Goal: Task Accomplishment & Management: Use online tool/utility

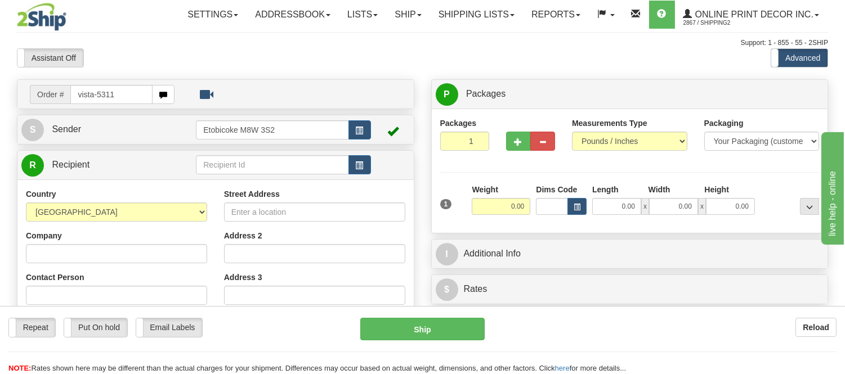
type input "vista-5311"
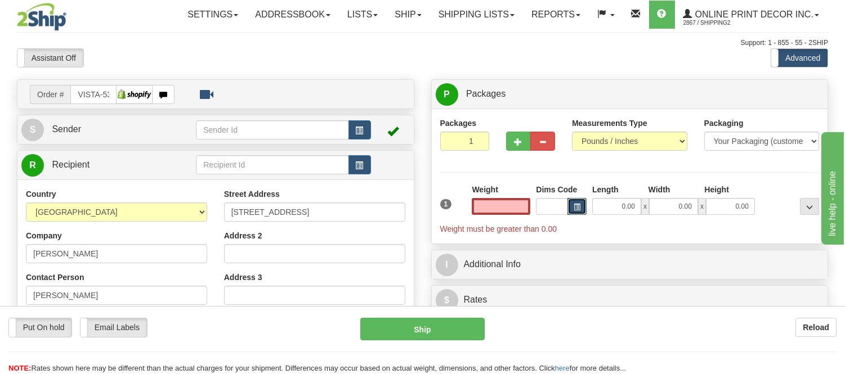
type input "0.00"
click at [581, 205] on button "button" at bounding box center [576, 206] width 19 height 17
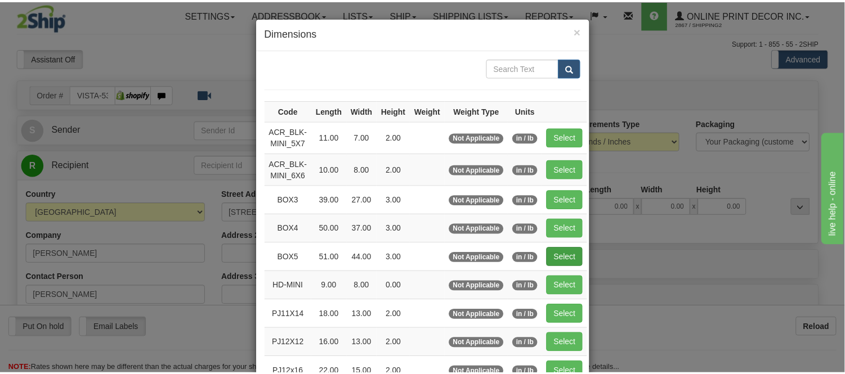
scroll to position [62, 0]
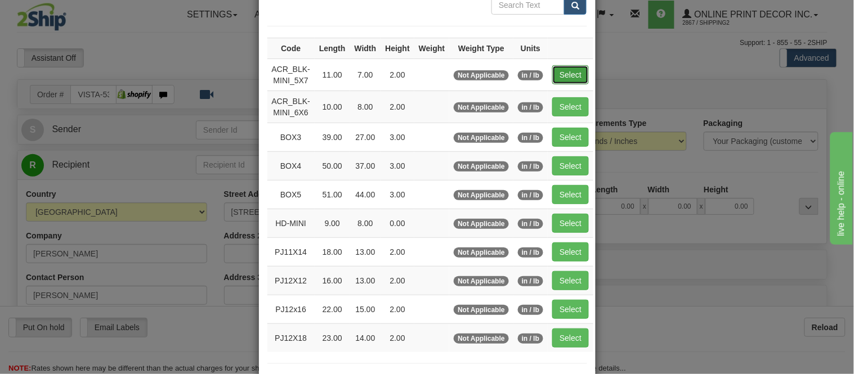
click at [573, 77] on button "Select" at bounding box center [570, 74] width 37 height 19
type input "ACR_BLK-MINI_5X7"
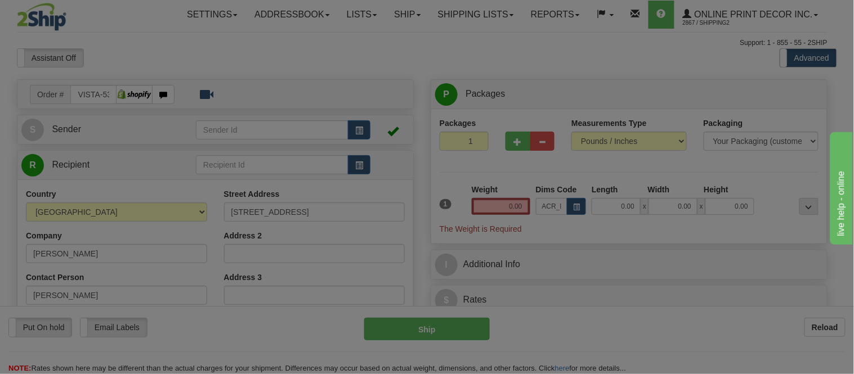
type input "11.00"
type input "7.00"
type input "2.00"
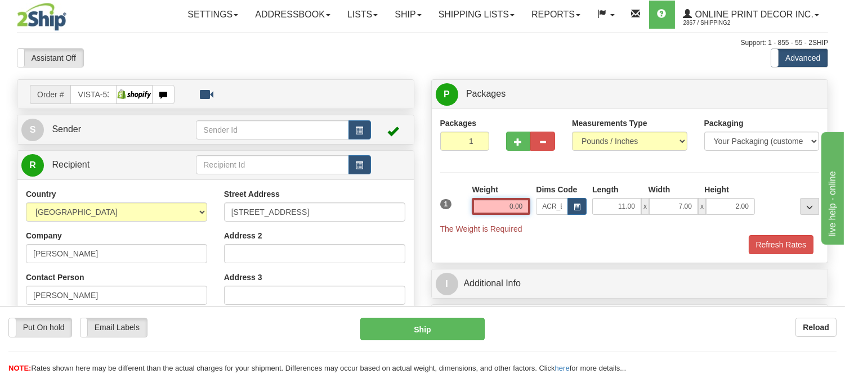
drag, startPoint x: 523, startPoint y: 205, endPoint x: 440, endPoint y: 232, distance: 88.1
click at [440, 232] on div "1 Weight 0.00 Dims Code x x" at bounding box center [629, 209] width 385 height 51
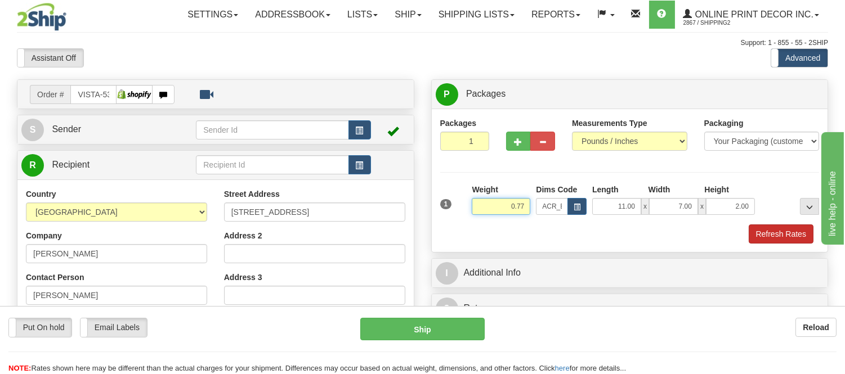
type input "0.77"
click at [769, 235] on button "Refresh Rates" at bounding box center [781, 234] width 65 height 19
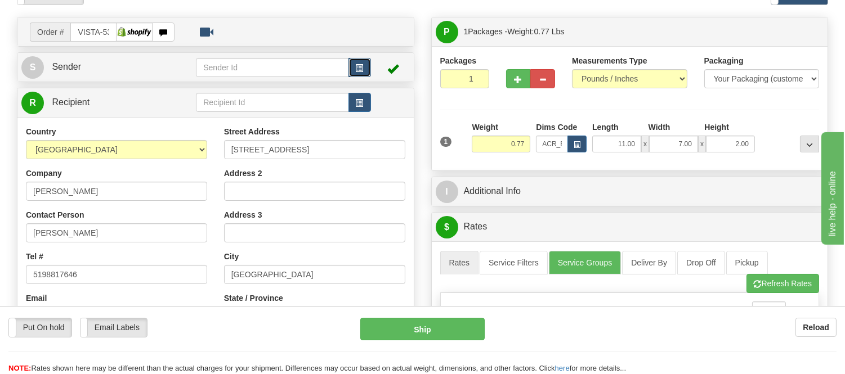
click at [358, 68] on span "button" at bounding box center [360, 68] width 8 height 7
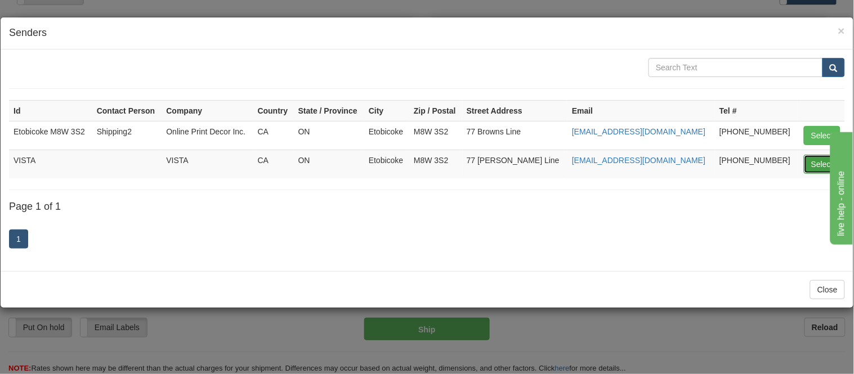
click at [825, 164] on button "Select" at bounding box center [822, 164] width 37 height 19
type input "VISTA"
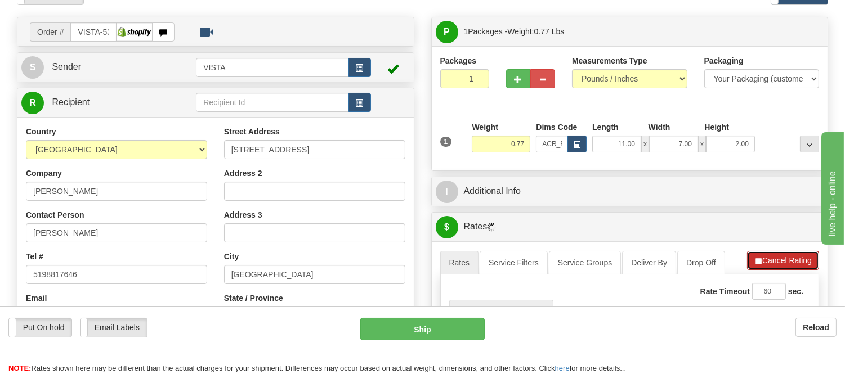
click at [773, 258] on button "Cancel Rating" at bounding box center [783, 260] width 72 height 19
click at [773, 258] on button "Refresh Rates" at bounding box center [782, 260] width 73 height 19
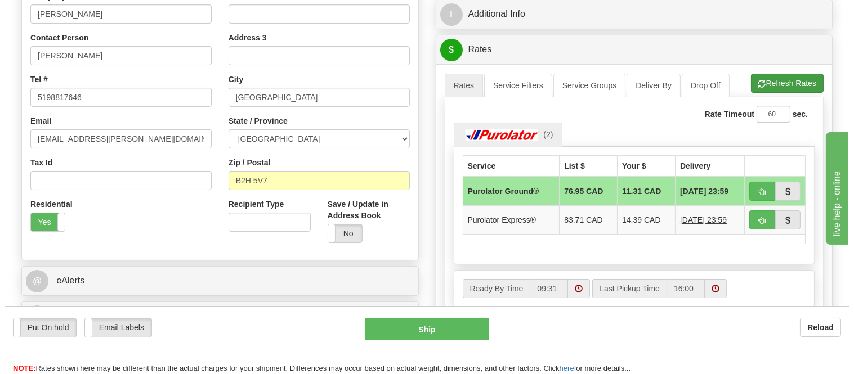
scroll to position [250, 0]
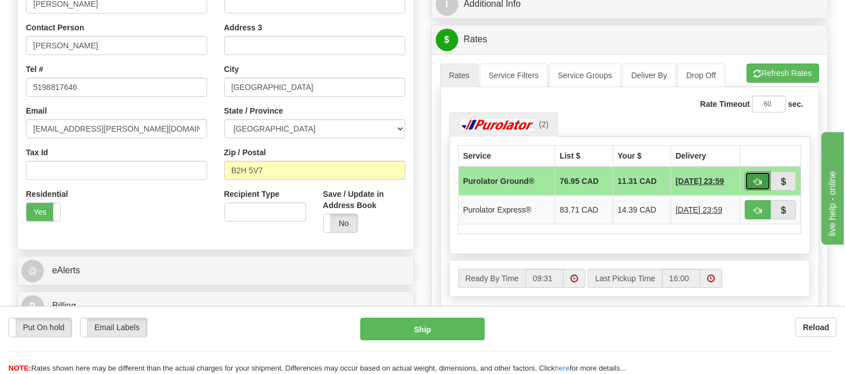
click at [749, 186] on button "button" at bounding box center [758, 181] width 26 height 19
type input "260"
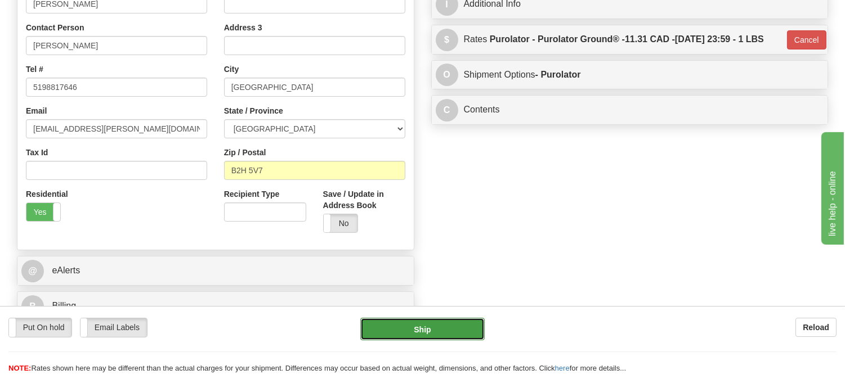
click at [426, 323] on button "Ship" at bounding box center [422, 329] width 124 height 23
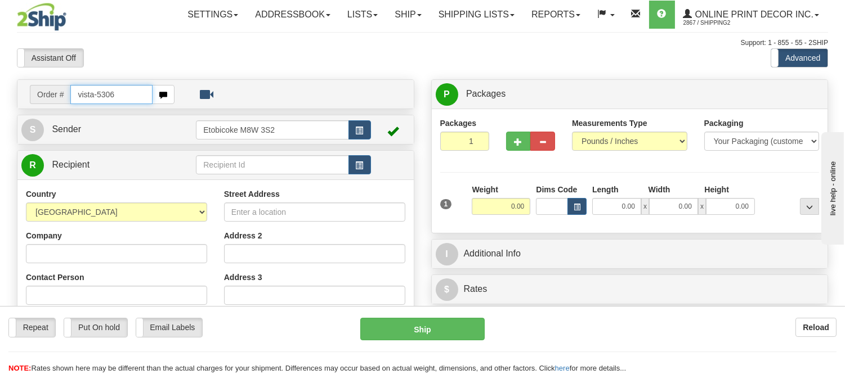
type input "vista-5306"
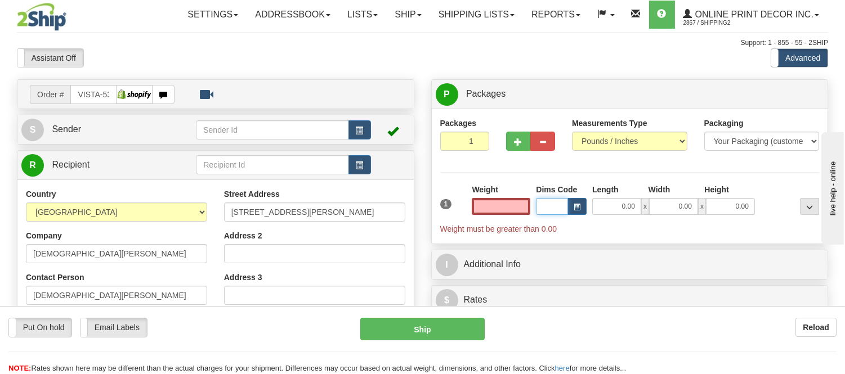
click at [563, 204] on input "Dims Code" at bounding box center [552, 206] width 32 height 17
type input "0.00"
click at [572, 206] on button "button" at bounding box center [576, 206] width 19 height 17
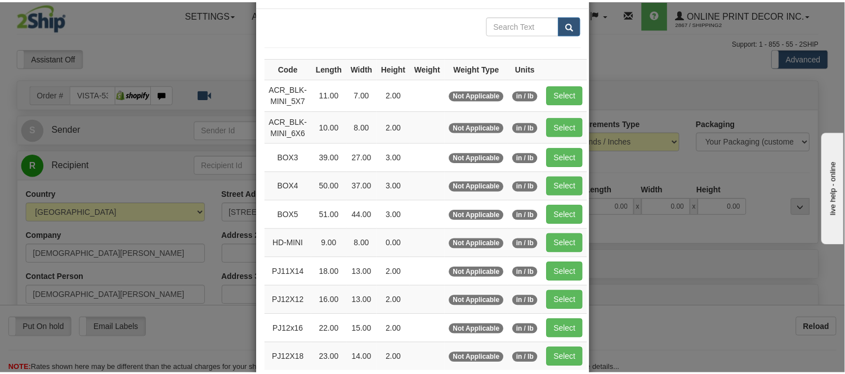
scroll to position [62, 0]
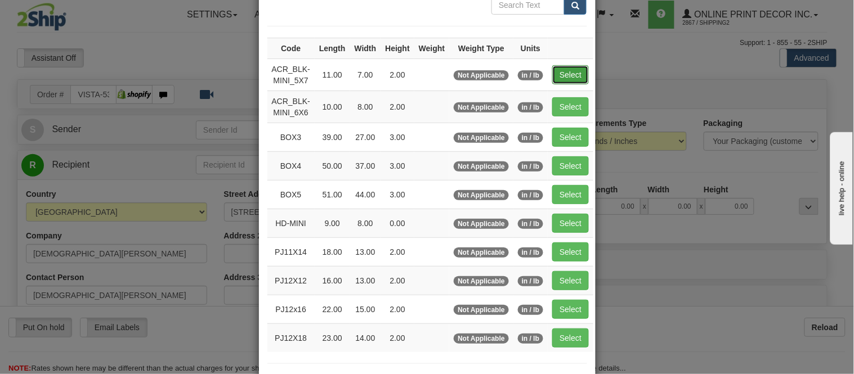
click at [562, 75] on button "Select" at bounding box center [570, 74] width 37 height 19
type input "ACR_BLK-MINI_5X7"
type input "11.00"
type input "7.00"
type input "2.00"
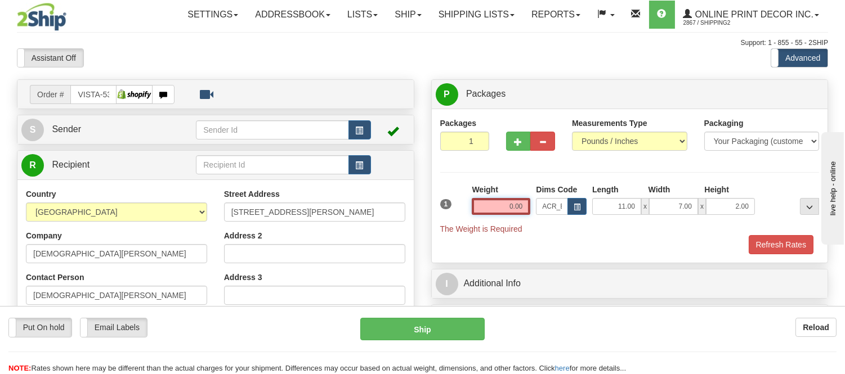
drag, startPoint x: 525, startPoint y: 205, endPoint x: 453, endPoint y: 201, distance: 71.6
click at [453, 201] on div "1 Weight 0.00 Dims Code x x" at bounding box center [629, 209] width 385 height 51
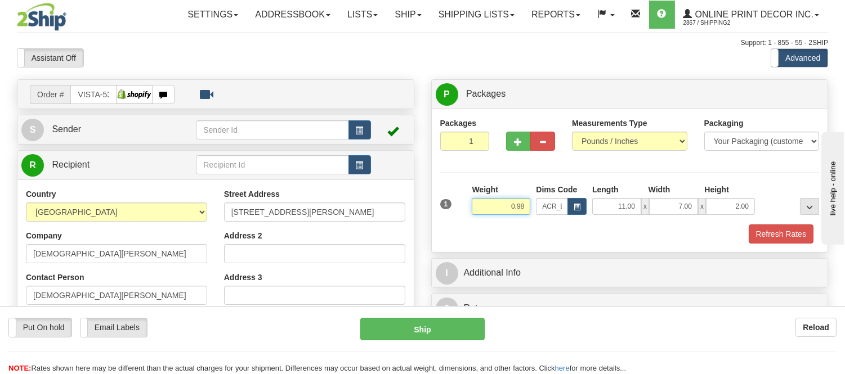
drag, startPoint x: 526, startPoint y: 208, endPoint x: 513, endPoint y: 211, distance: 13.2
click at [513, 211] on input "0.98" at bounding box center [501, 206] width 59 height 17
click at [517, 209] on input "077" at bounding box center [501, 206] width 59 height 17
type input "0.77"
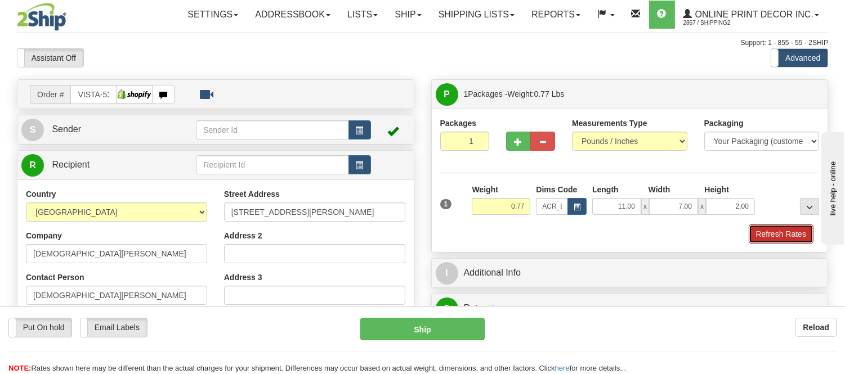
click at [769, 229] on button "Refresh Rates" at bounding box center [781, 234] width 65 height 19
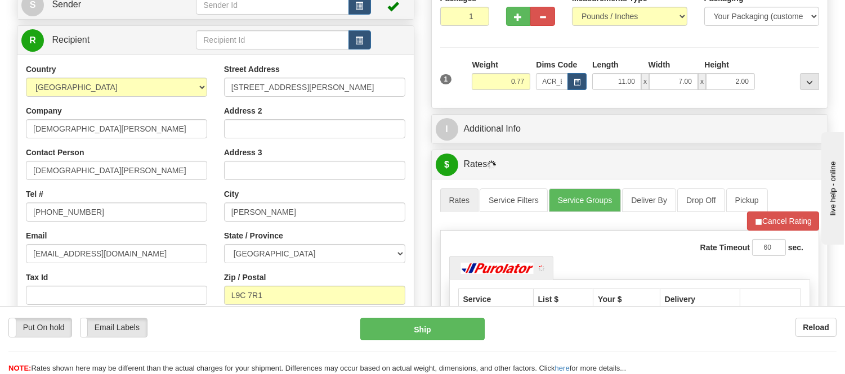
scroll to position [250, 0]
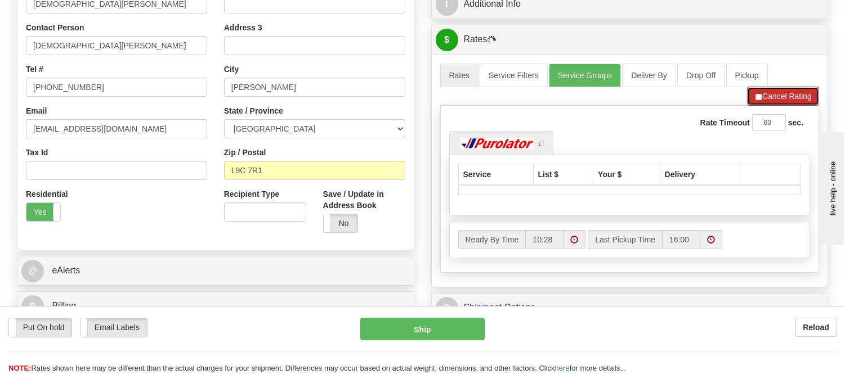
click at [767, 104] on button "Cancel Rating" at bounding box center [783, 96] width 72 height 19
click at [767, 104] on button "Refresh Rates" at bounding box center [782, 96] width 73 height 19
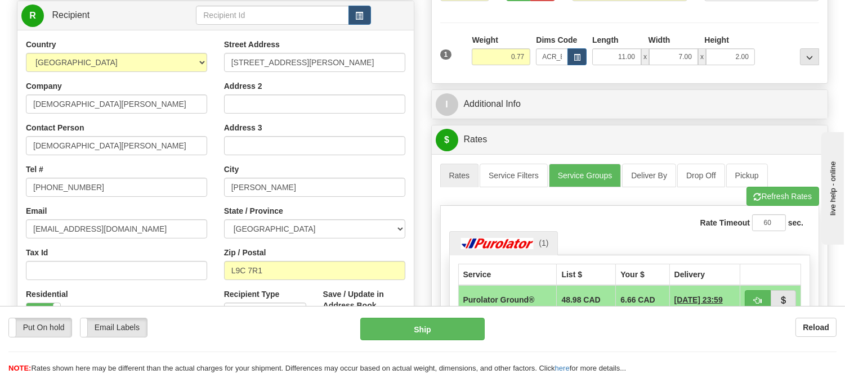
scroll to position [62, 0]
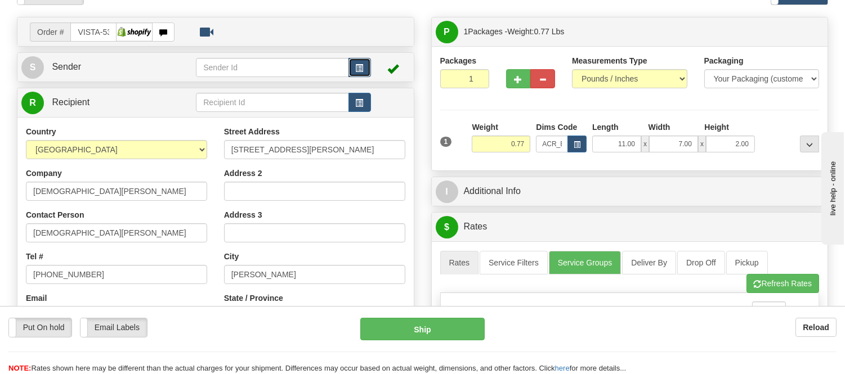
click at [361, 68] on span "button" at bounding box center [360, 68] width 8 height 7
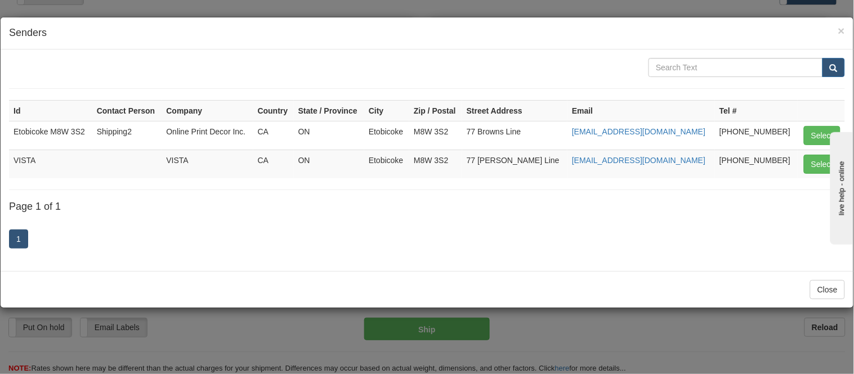
click at [811, 160] on button "Select" at bounding box center [822, 164] width 37 height 19
type input "VISTA"
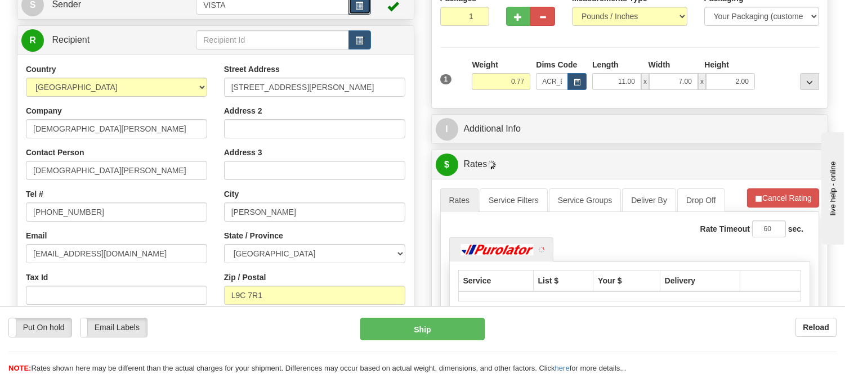
scroll to position [187, 0]
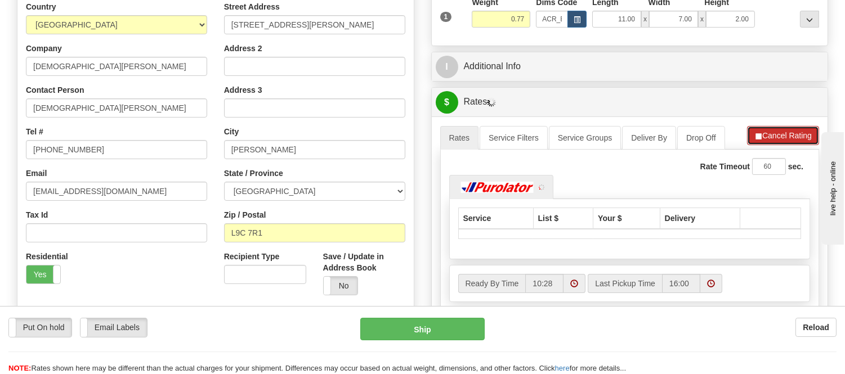
click at [775, 136] on button "Cancel Rating" at bounding box center [783, 135] width 72 height 19
click at [775, 136] on button "Refresh Rates" at bounding box center [782, 135] width 73 height 19
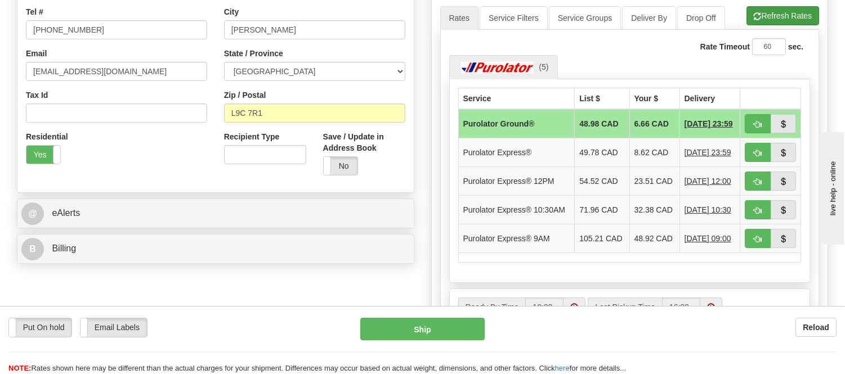
scroll to position [312, 0]
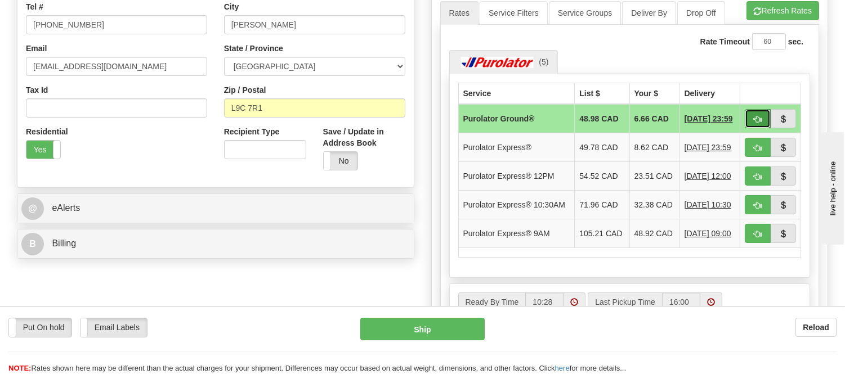
click at [754, 120] on span "button" at bounding box center [758, 119] width 8 height 7
type input "260"
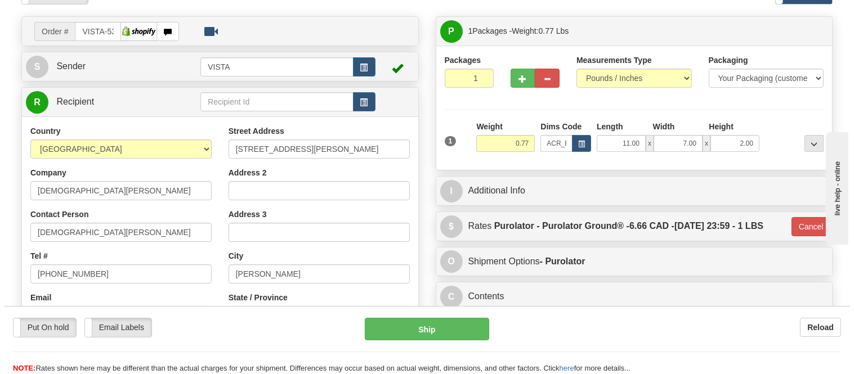
scroll to position [62, 0]
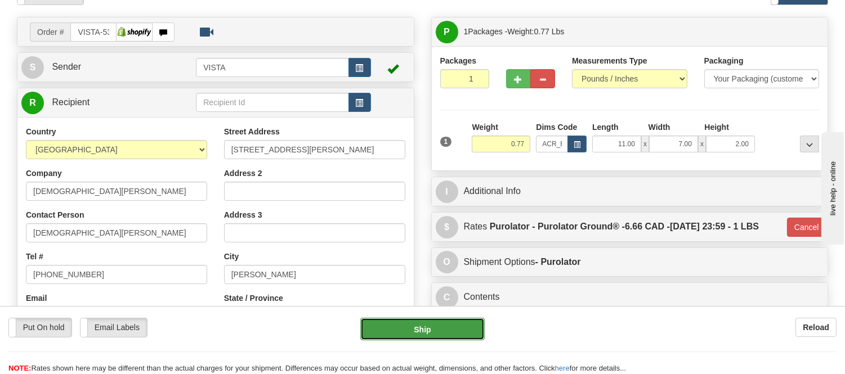
click at [402, 324] on button "Ship" at bounding box center [422, 329] width 124 height 23
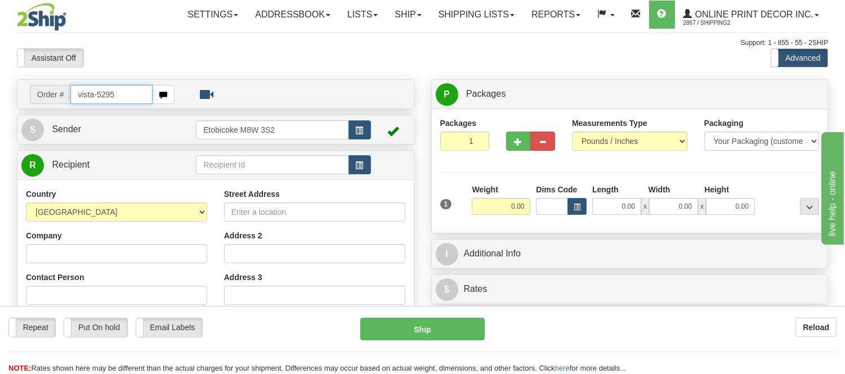
type input "vista-5295"
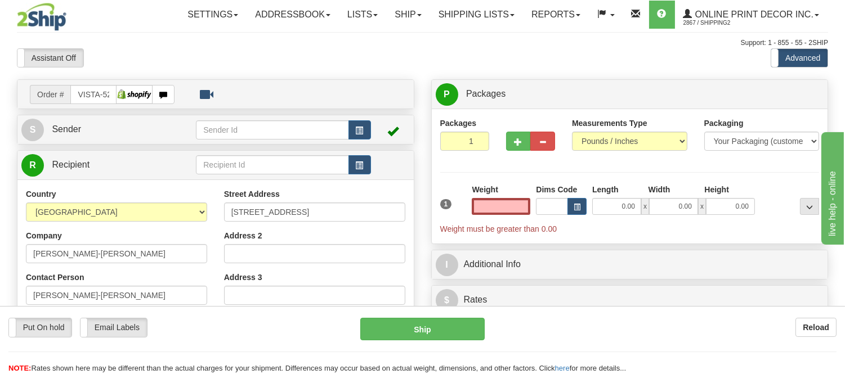
type input "0.00"
drag, startPoint x: 0, startPoint y: 0, endPoint x: 263, endPoint y: 46, distance: 266.8
click at [263, 46] on div "Support: 1 - 855 - 55 - 2SHIP" at bounding box center [422, 43] width 811 height 10
click at [361, 128] on span "button" at bounding box center [360, 130] width 8 height 7
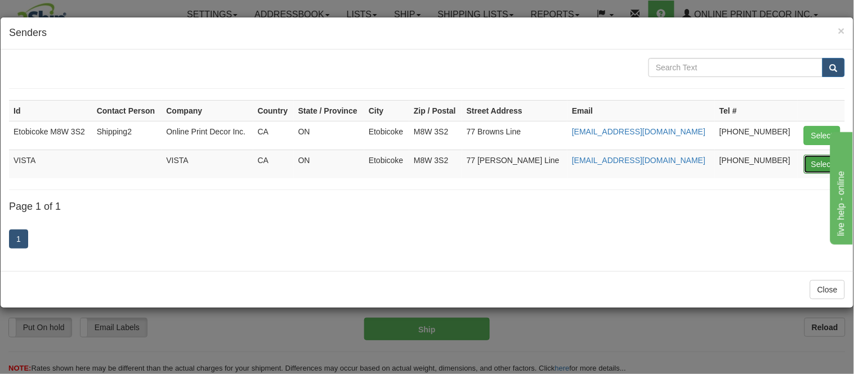
click at [823, 160] on button "Select" at bounding box center [822, 164] width 37 height 19
type input "VISTA"
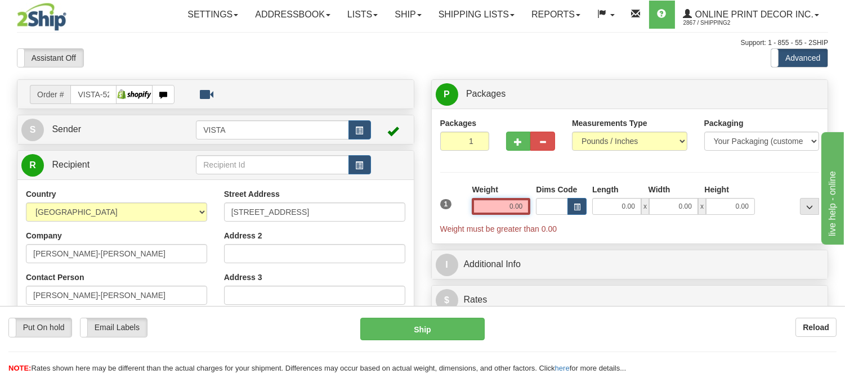
drag, startPoint x: 523, startPoint y: 208, endPoint x: 470, endPoint y: 225, distance: 56.1
click at [470, 225] on div "1 Weight 0.00 Dims Code 0.00" at bounding box center [629, 209] width 385 height 51
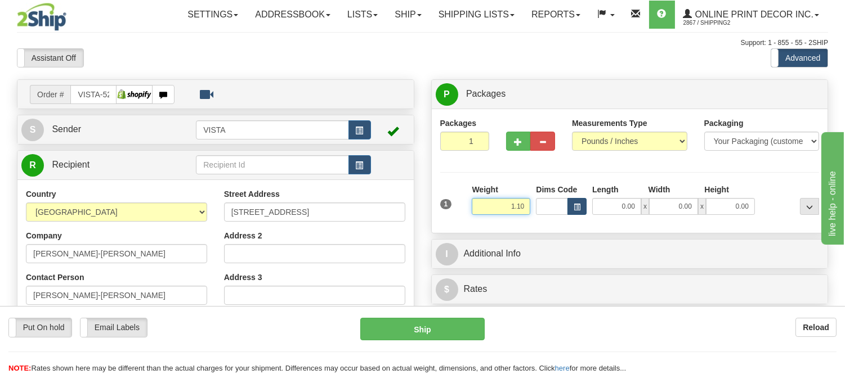
type input "1.10"
click at [581, 209] on button "button" at bounding box center [576, 206] width 19 height 17
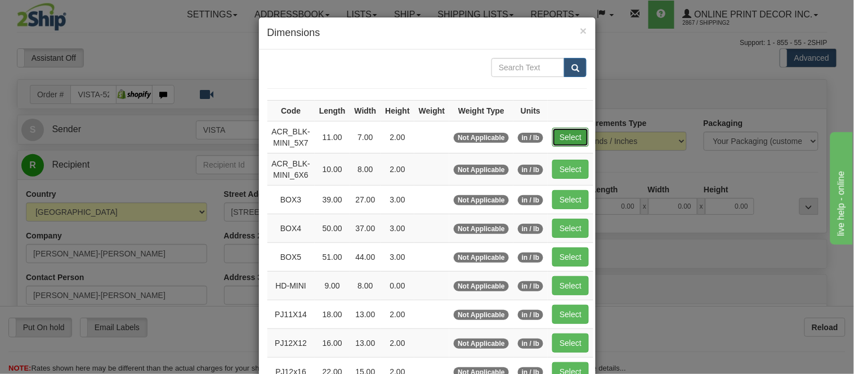
click at [559, 141] on button "Select" at bounding box center [570, 137] width 37 height 19
type input "ACR_BLK-MINI_5X7"
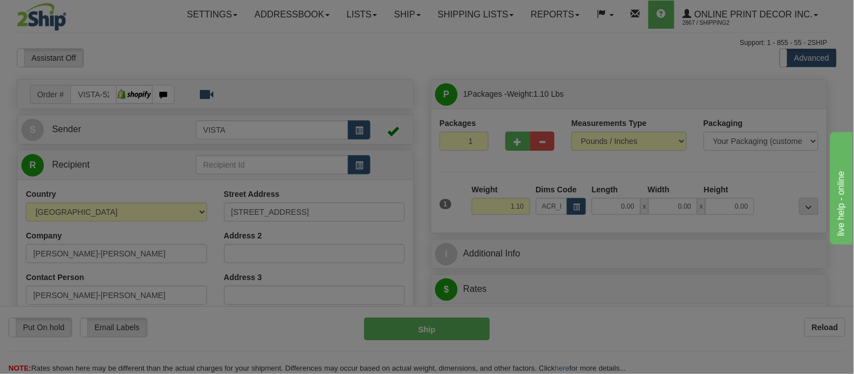
type input "11.00"
type input "7.00"
type input "2.00"
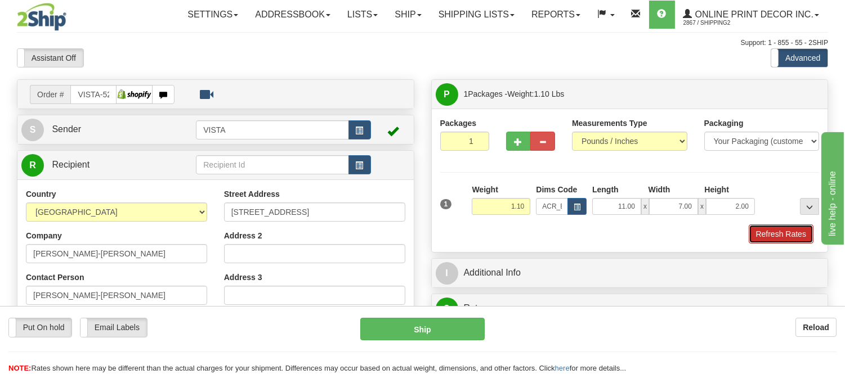
click at [754, 239] on button "Refresh Rates" at bounding box center [781, 234] width 65 height 19
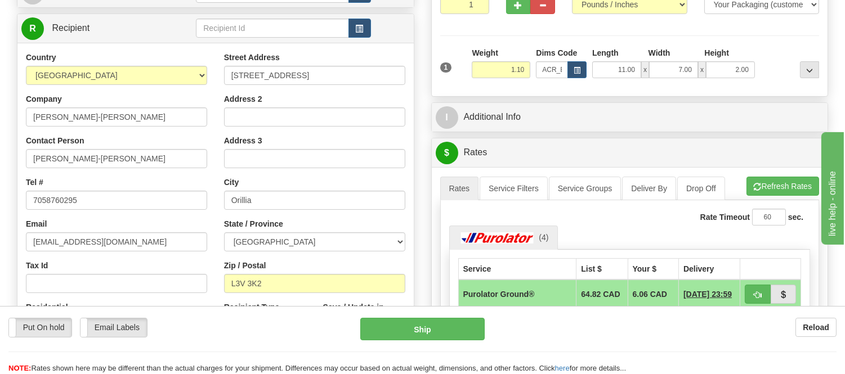
scroll to position [205, 0]
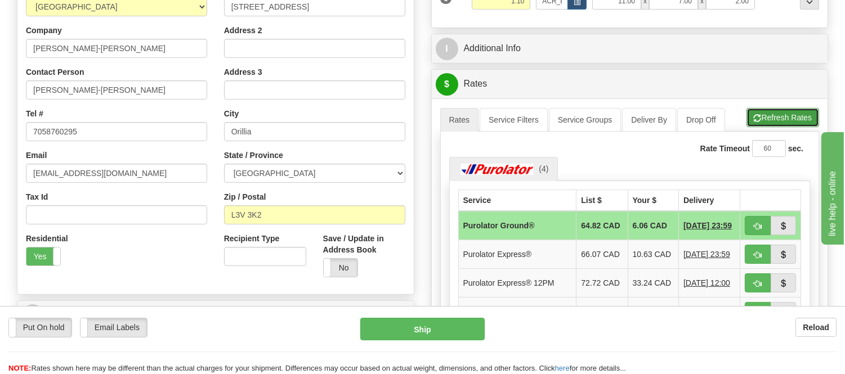
click at [784, 111] on button "Refresh Rates" at bounding box center [782, 117] width 73 height 19
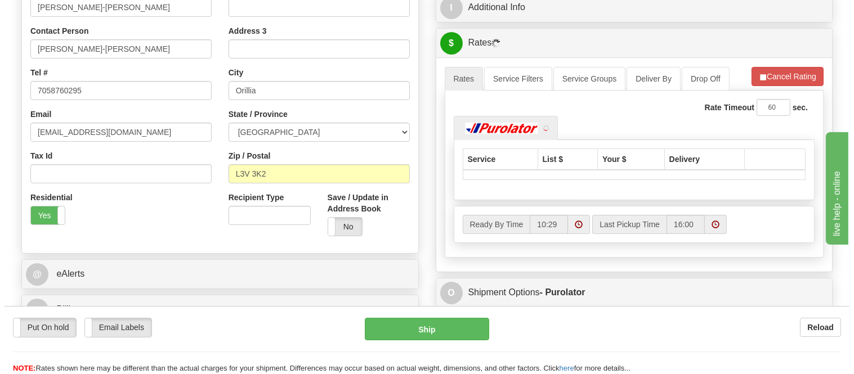
scroll to position [330, 0]
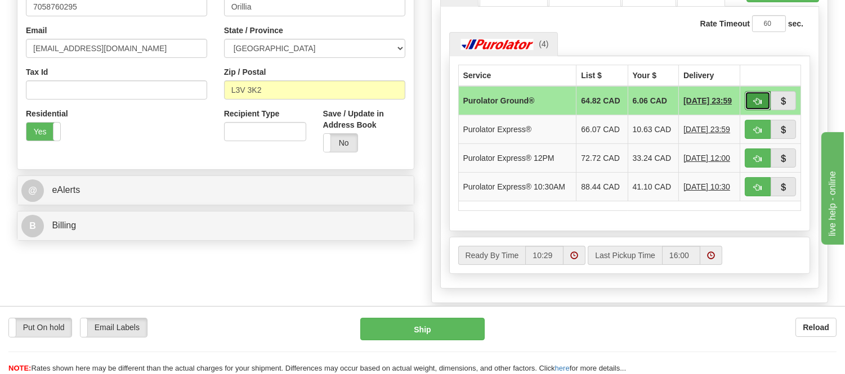
click at [750, 95] on button "button" at bounding box center [758, 100] width 26 height 19
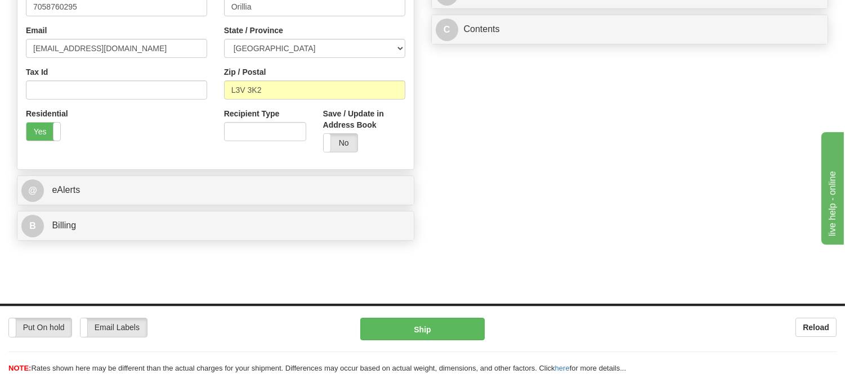
type input "260"
click at [431, 333] on button "Ship" at bounding box center [422, 329] width 124 height 23
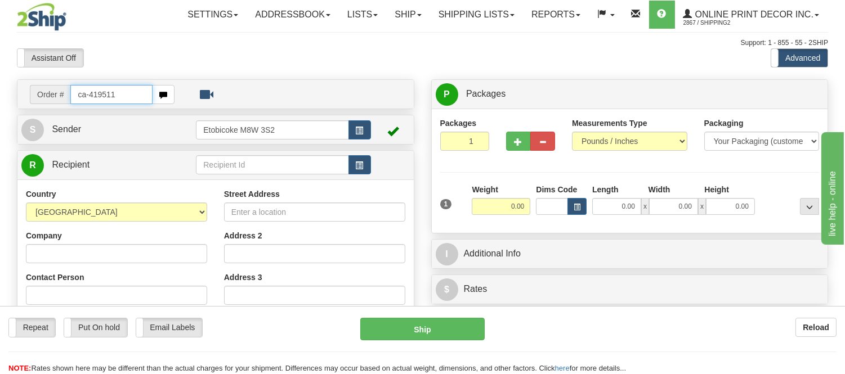
type input "ca-419511"
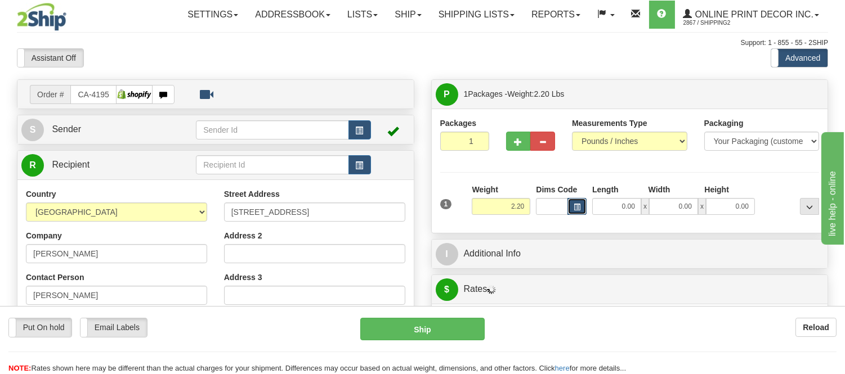
click at [574, 211] on span "button" at bounding box center [577, 207] width 7 height 6
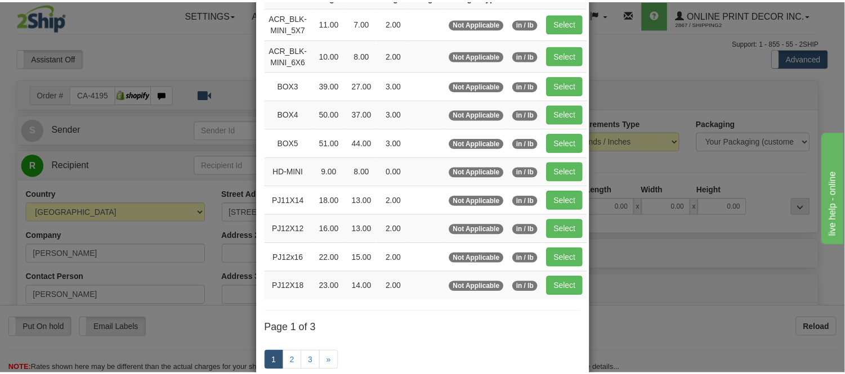
scroll to position [125, 0]
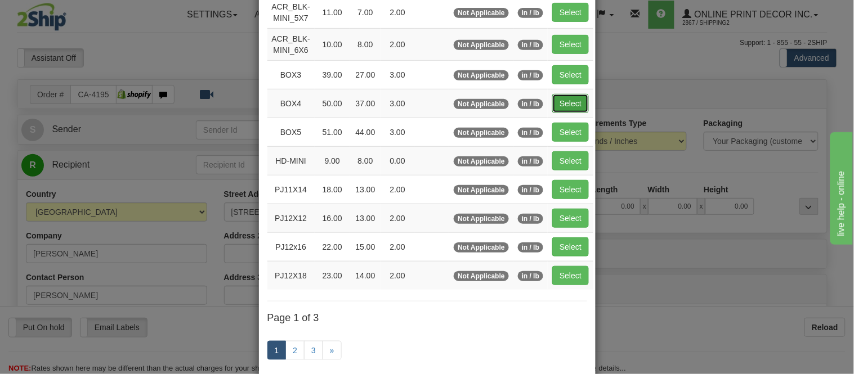
click at [571, 98] on button "Select" at bounding box center [570, 103] width 37 height 19
type input "BOX4"
type input "50.00"
type input "37.00"
type input "3.00"
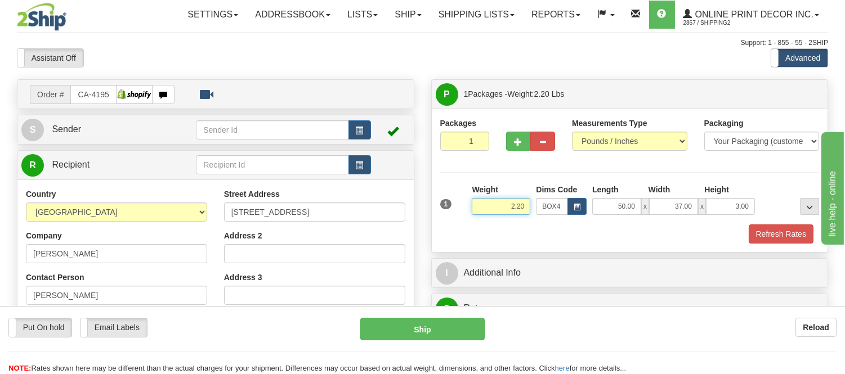
click at [521, 201] on input "2.20" at bounding box center [501, 206] width 59 height 17
drag, startPoint x: 521, startPoint y: 201, endPoint x: 474, endPoint y: 218, distance: 49.7
click at [474, 218] on div "Weight 2.20" at bounding box center [501, 203] width 64 height 39
type input "17.98"
click at [803, 236] on button "Refresh Rates" at bounding box center [781, 234] width 65 height 19
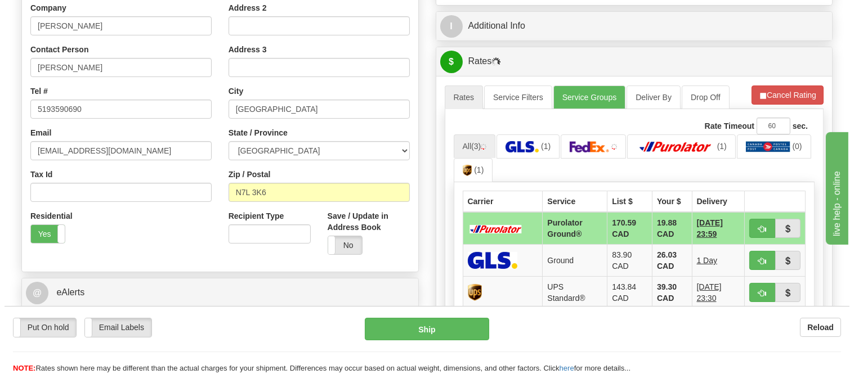
scroll to position [250, 0]
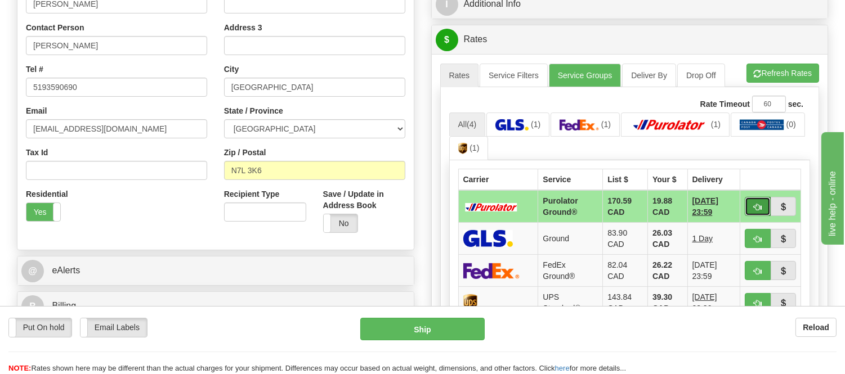
click at [756, 204] on span "button" at bounding box center [758, 207] width 8 height 7
type input "260"
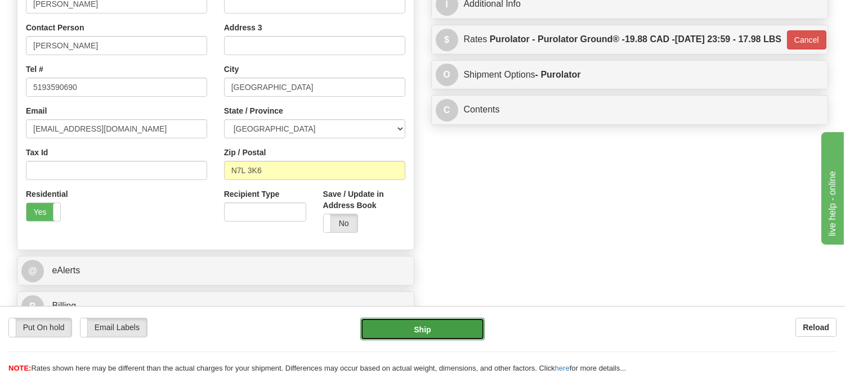
click at [441, 329] on button "Ship" at bounding box center [422, 329] width 124 height 23
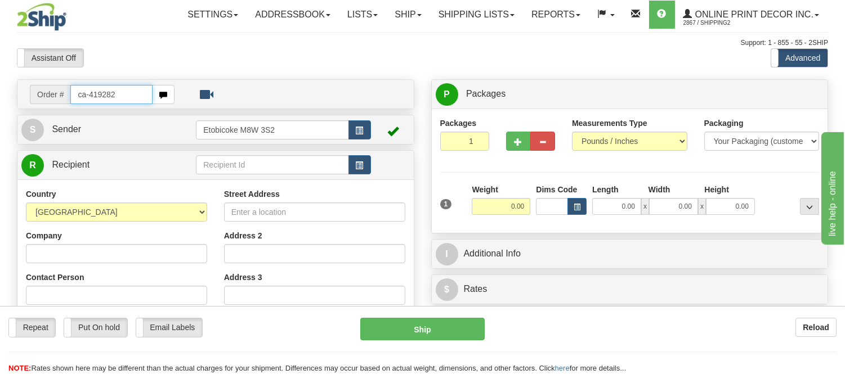
type input "ca-419282"
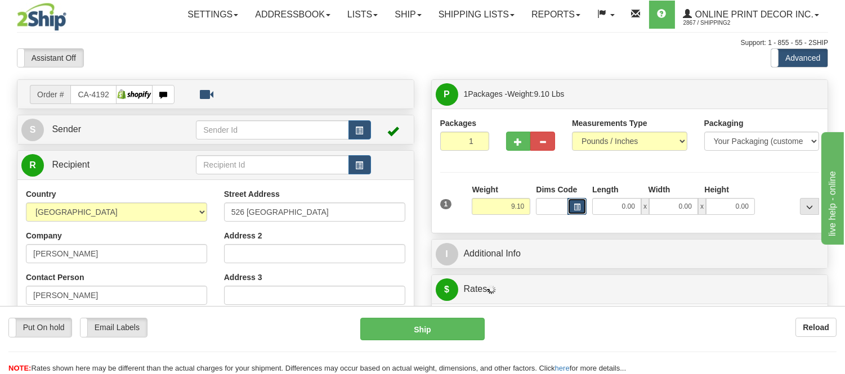
click at [571, 205] on button "button" at bounding box center [576, 206] width 19 height 17
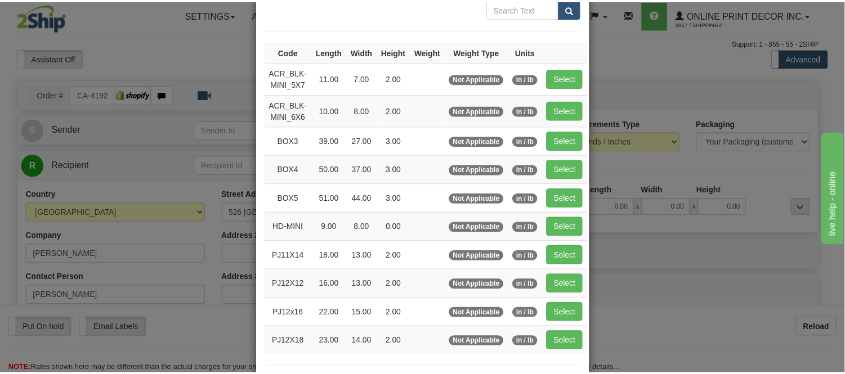
scroll to position [62, 0]
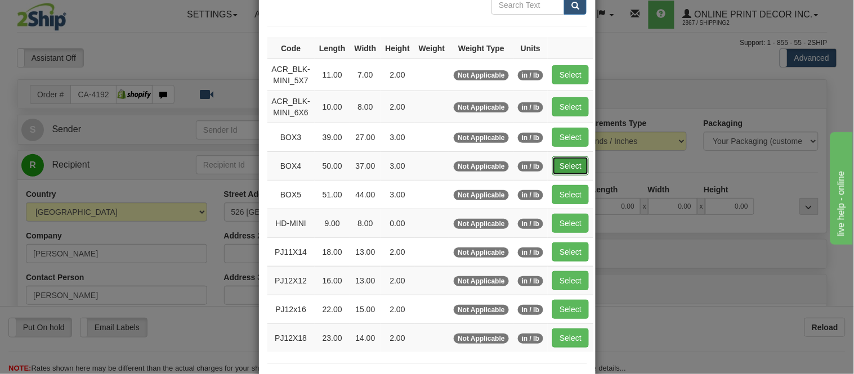
click at [564, 162] on button "Select" at bounding box center [570, 165] width 37 height 19
type input "BOX4"
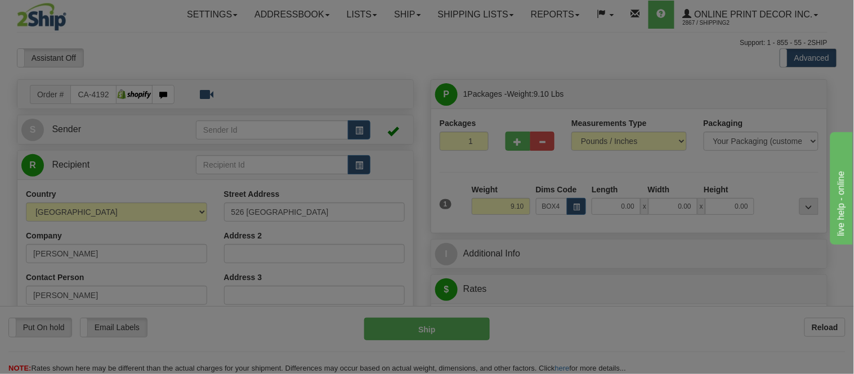
type input "50.00"
type input "37.00"
type input "3.00"
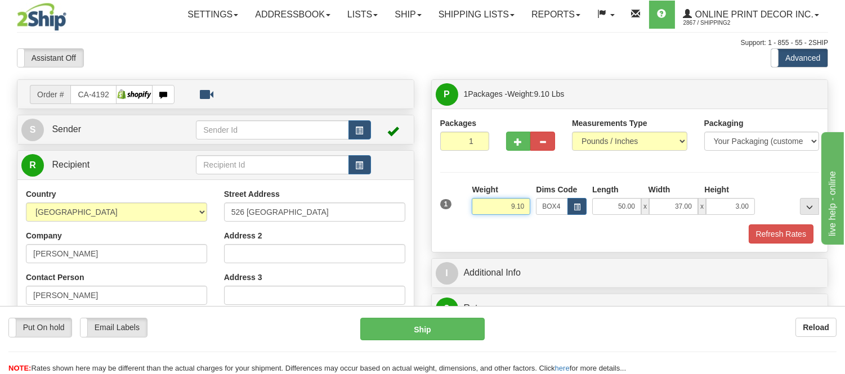
drag, startPoint x: 525, startPoint y: 205, endPoint x: 455, endPoint y: 214, distance: 70.3
click at [455, 214] on div "1 Weight 9.10 Dims Code BOX4" at bounding box center [629, 204] width 385 height 40
type input "19.98"
click at [778, 227] on button "Refresh Rates" at bounding box center [781, 234] width 65 height 19
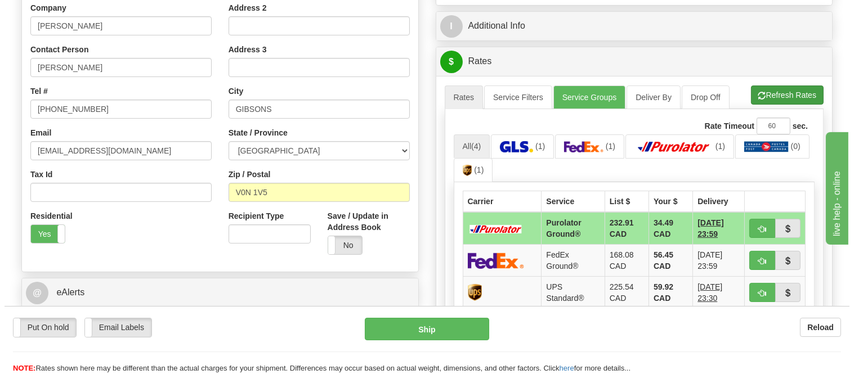
scroll to position [250, 0]
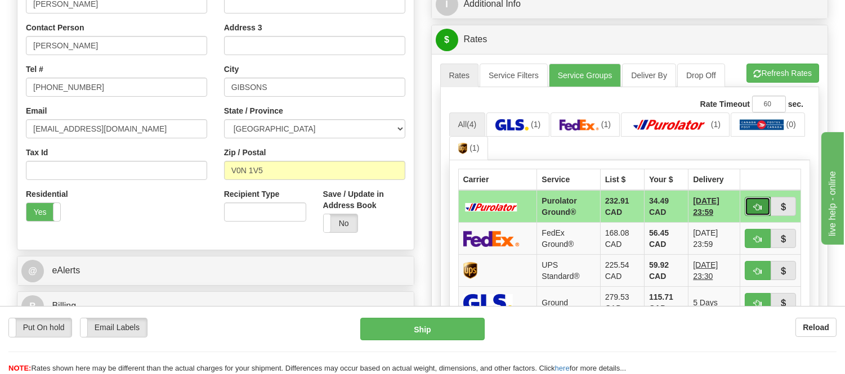
click at [750, 204] on button "button" at bounding box center [758, 206] width 26 height 19
type input "260"
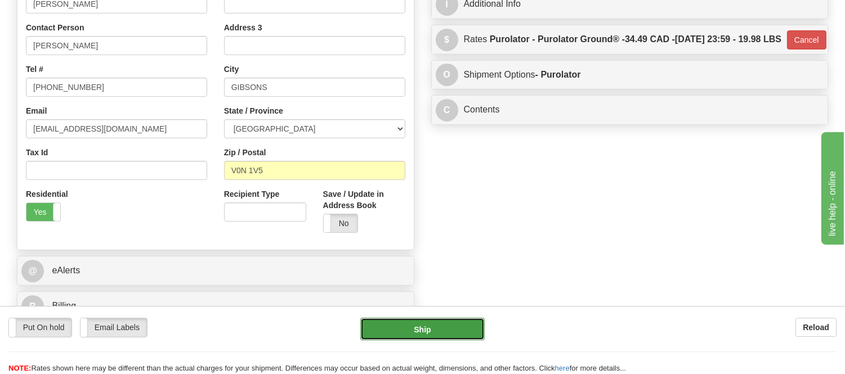
click at [442, 326] on button "Ship" at bounding box center [422, 329] width 124 height 23
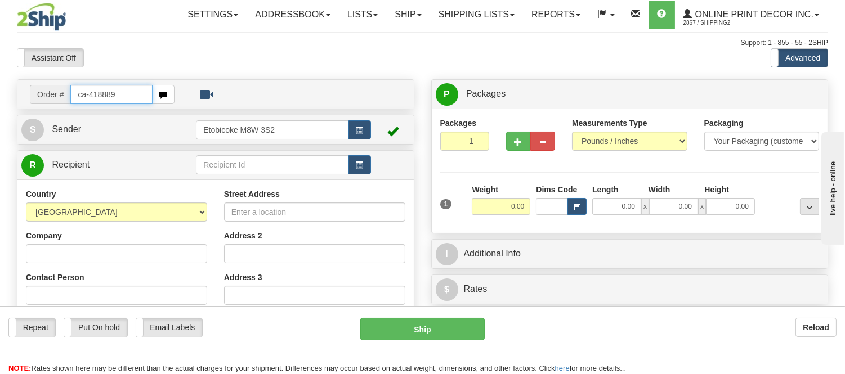
type input "ca-418889"
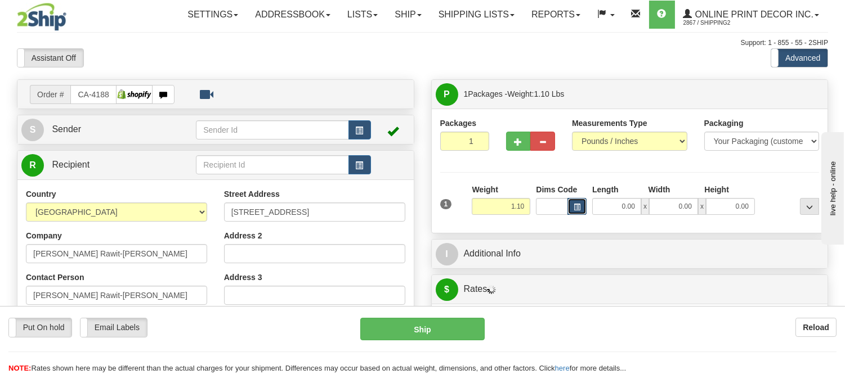
click at [568, 204] on button "button" at bounding box center [576, 206] width 19 height 17
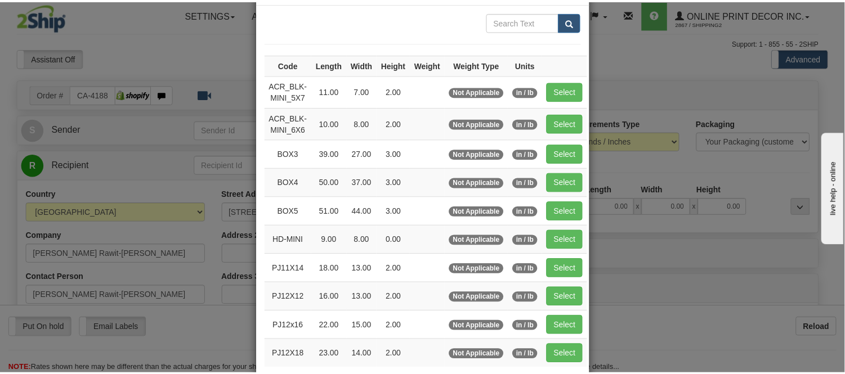
scroll to position [125, 0]
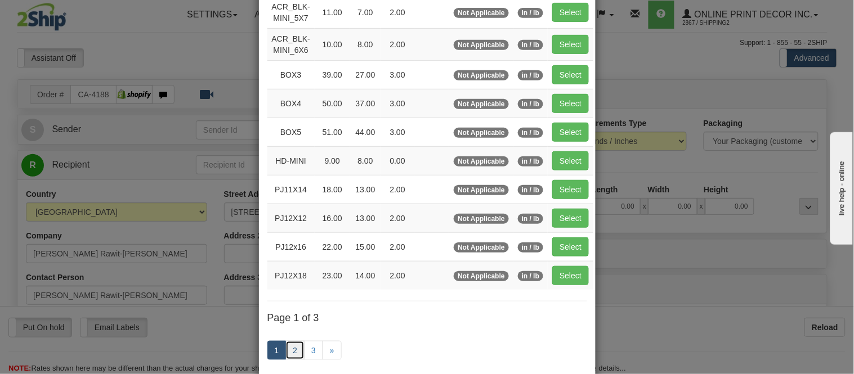
click at [296, 352] on link "2" at bounding box center [294, 350] width 19 height 19
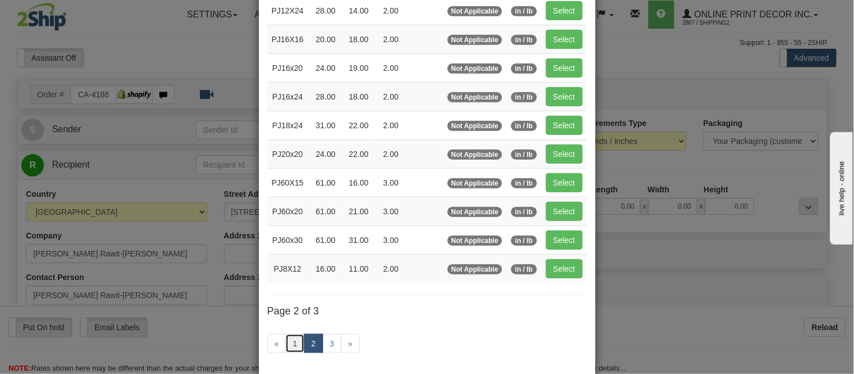
click at [285, 351] on link "1" at bounding box center [294, 343] width 19 height 19
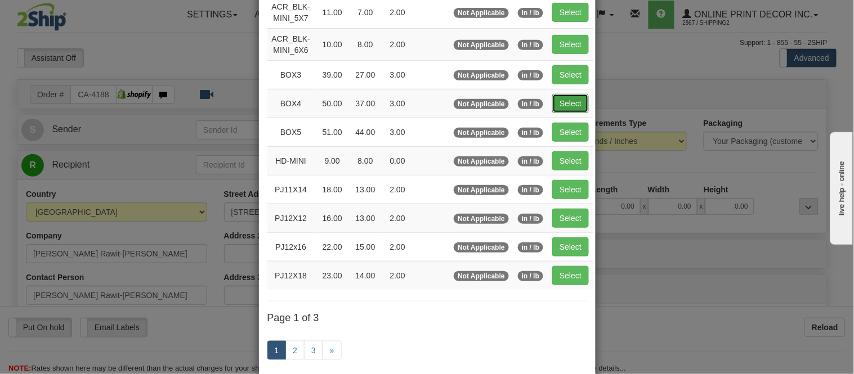
click at [560, 102] on button "Select" at bounding box center [570, 103] width 37 height 19
type input "BOX4"
type input "50.00"
type input "37.00"
type input "3.00"
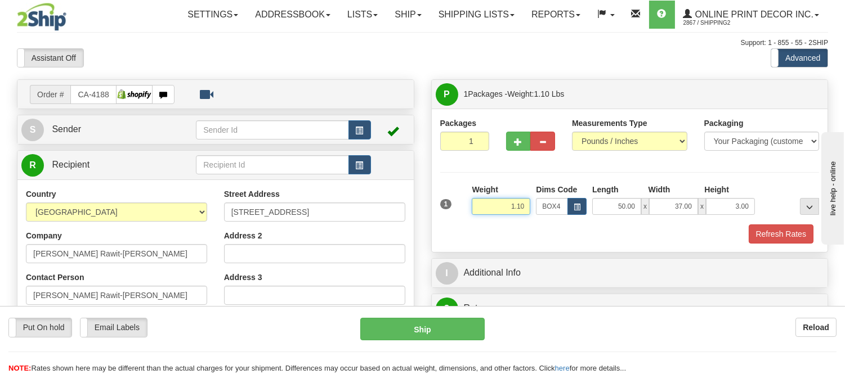
drag, startPoint x: 526, startPoint y: 204, endPoint x: 462, endPoint y: 216, distance: 65.2
click at [462, 216] on div "1 Weight 1.10 Dims Code BOX4" at bounding box center [629, 204] width 385 height 40
type input "15.98"
click at [782, 223] on div "1 Weight 15.98 Dims Code x x" at bounding box center [629, 204] width 385 height 40
click at [788, 226] on button "Refresh Rates" at bounding box center [781, 234] width 65 height 19
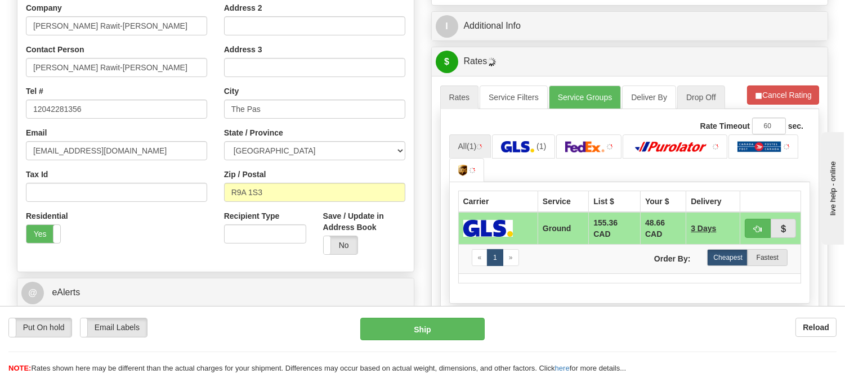
scroll to position [250, 0]
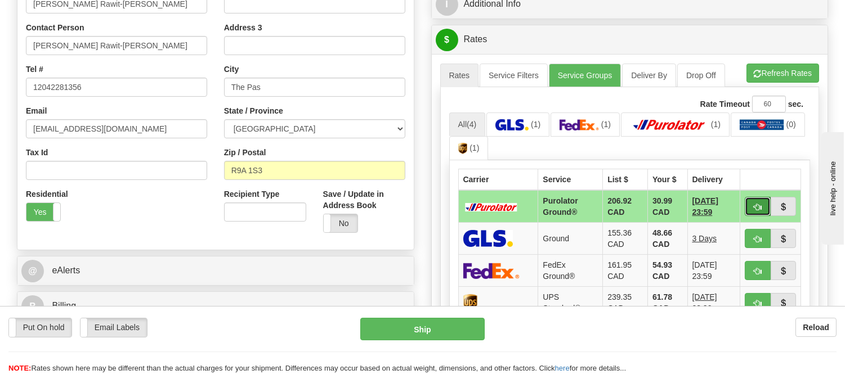
click at [766, 198] on button "button" at bounding box center [758, 206] width 26 height 19
type input "260"
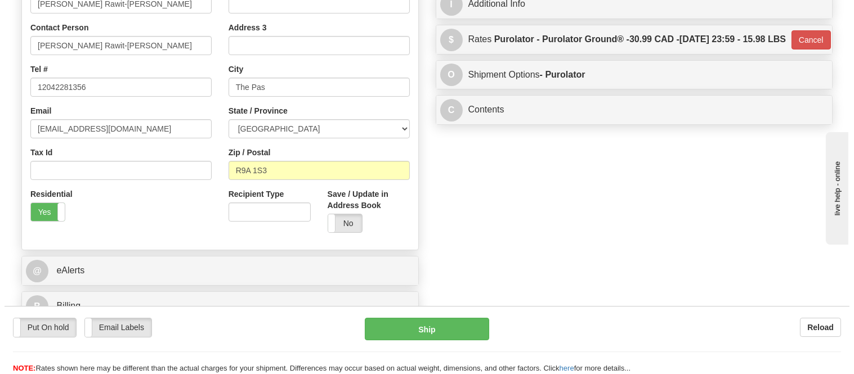
scroll to position [125, 0]
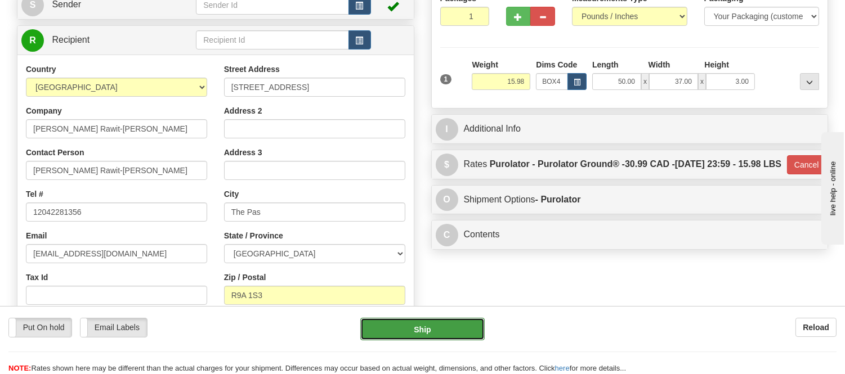
click at [414, 335] on button "Ship" at bounding box center [422, 329] width 124 height 23
